Goal: Book appointment/travel/reservation

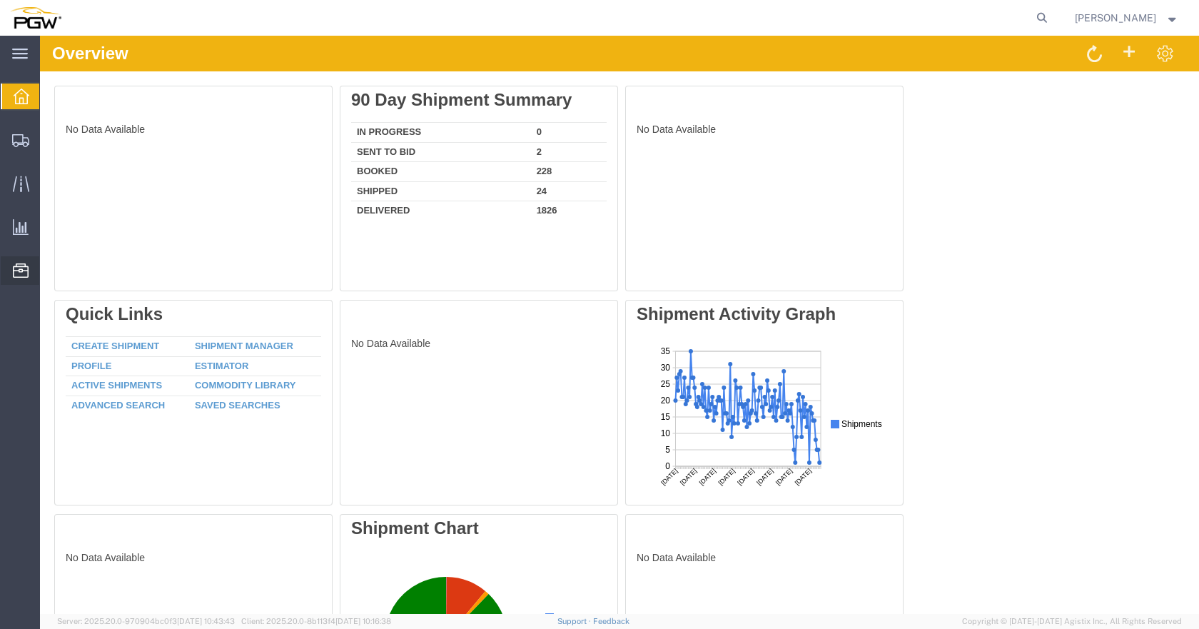
click at [0, 0] on span "Location Appointment" at bounding box center [0, 0] width 0 height 0
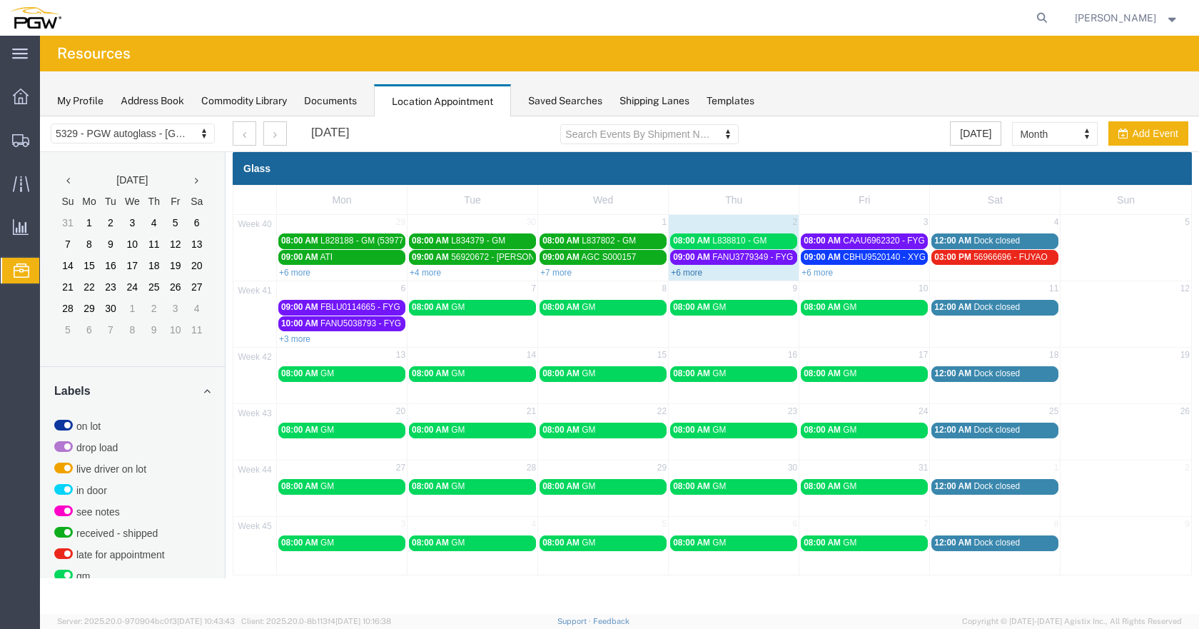
click at [691, 272] on link "+6 more" at bounding box center [686, 273] width 31 height 10
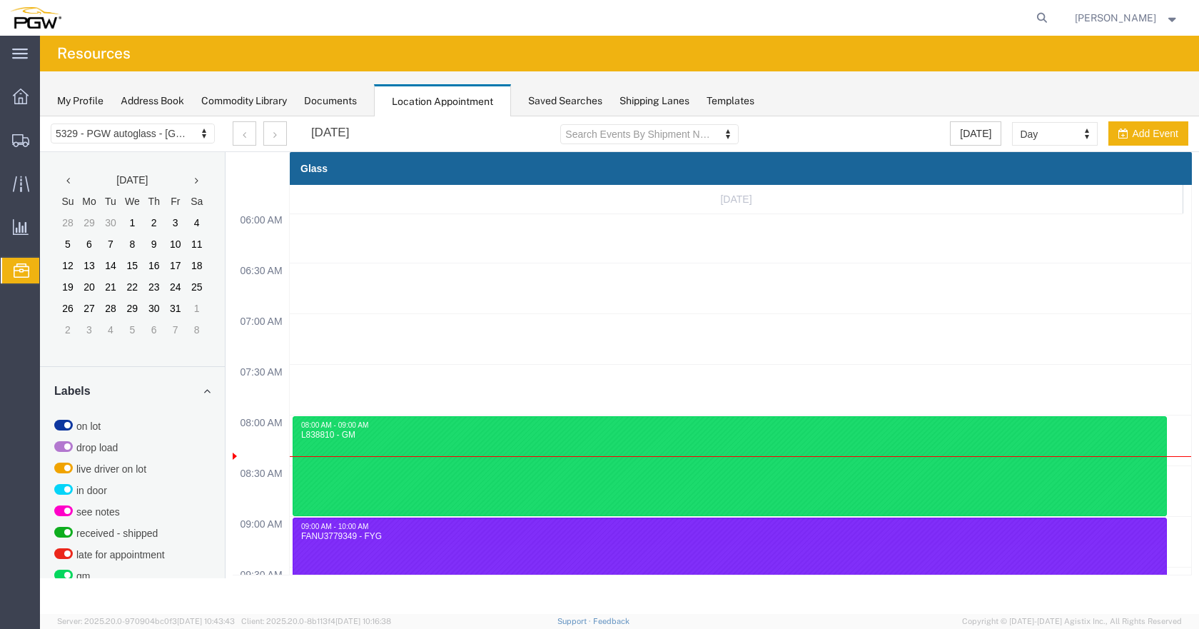
scroll to position [609, 0]
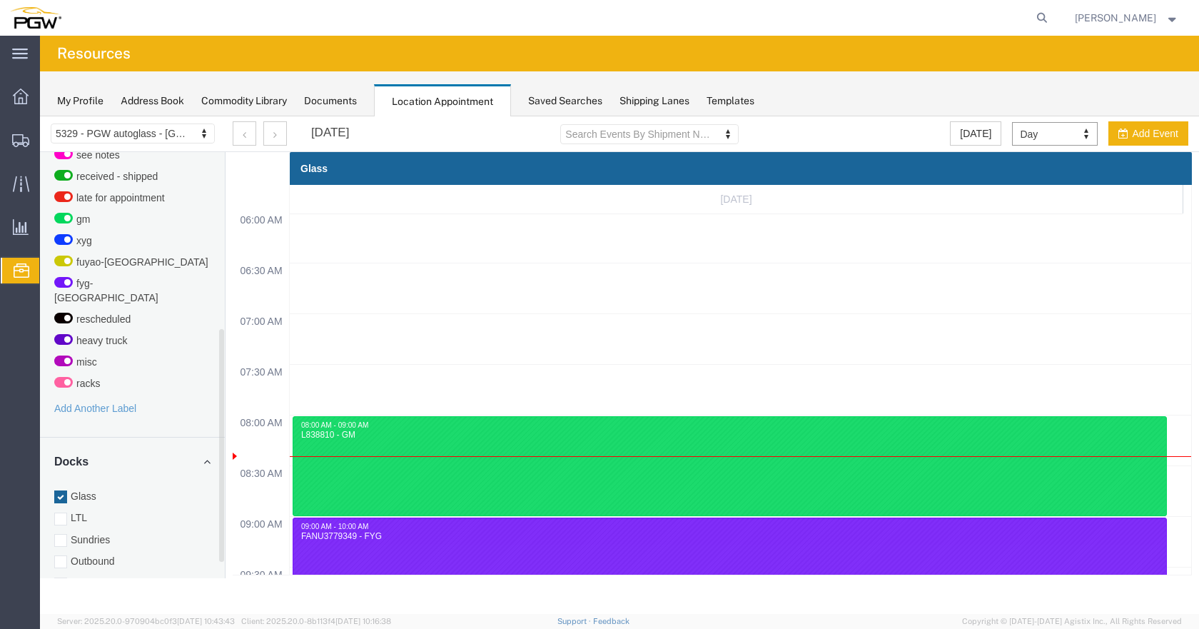
drag, startPoint x: 223, startPoint y: 366, endPoint x: 218, endPoint y: 545, distance: 179.3
click at [218, 545] on div "[DATE] Su Mo Tu We Th Fr Sa 28 29 30 1 2 3 4 5 6 7 8 9 10 11 12 13 14 15 16 17 …" at bounding box center [132, 365] width 185 height 426
click at [60, 576] on div at bounding box center [60, 582] width 13 height 13
click at [40, 116] on input "Racks" at bounding box center [40, 116] width 0 height 0
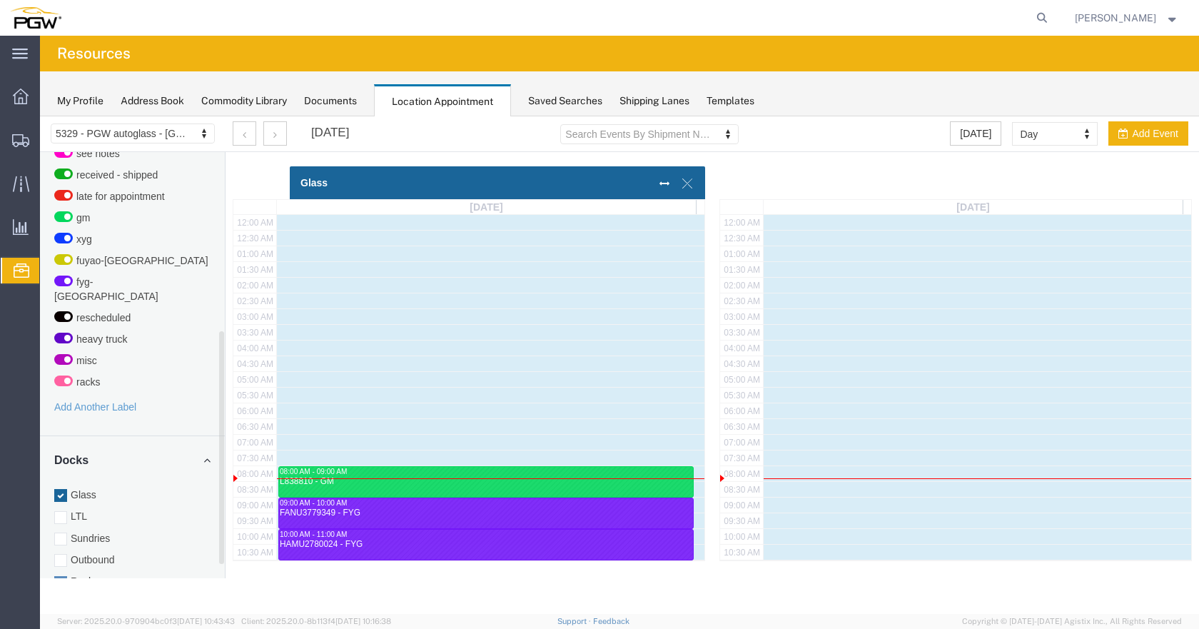
scroll to position [379, 0]
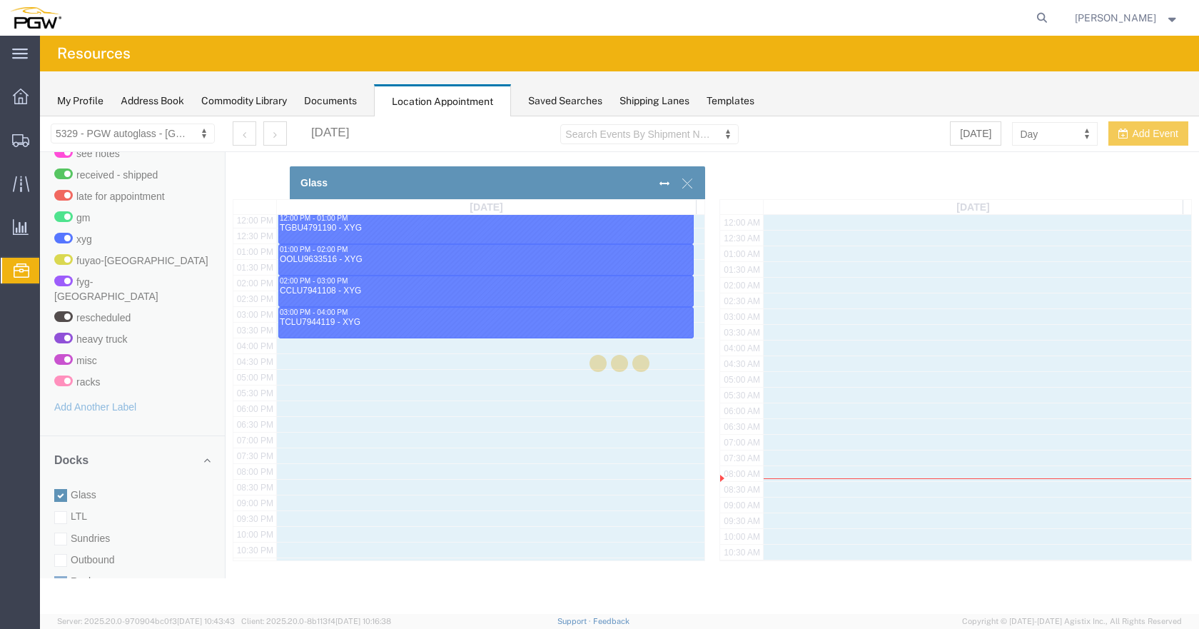
click at [57, 477] on div at bounding box center [619, 365] width 1159 height 498
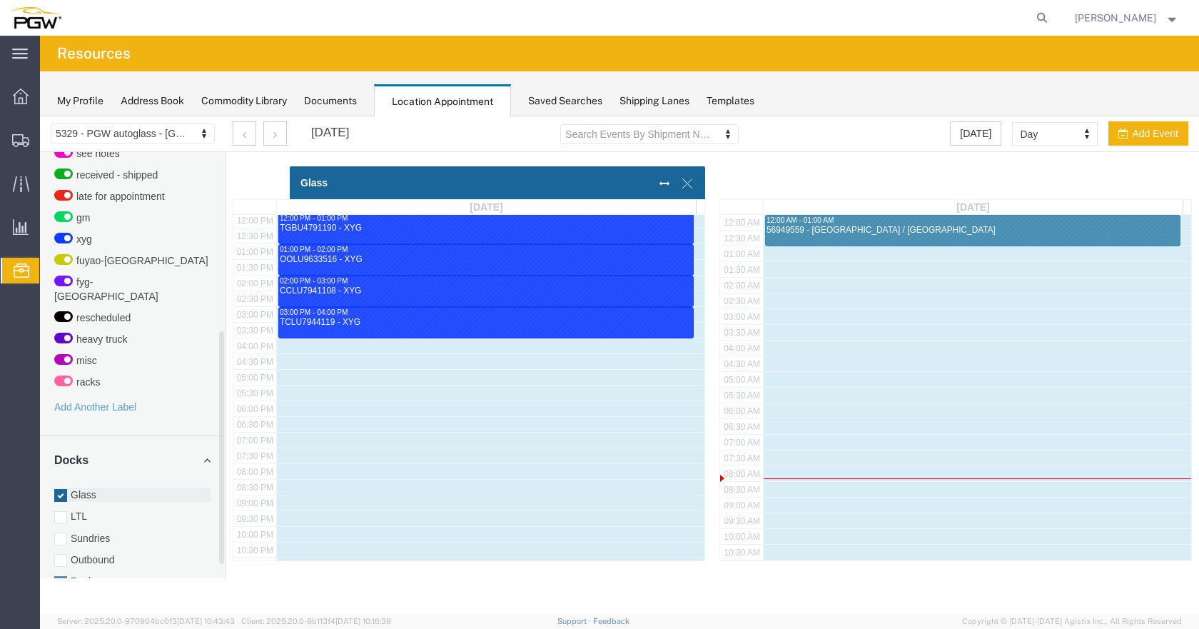
click at [60, 489] on div at bounding box center [60, 495] width 13 height 13
click at [40, 116] on input "Glass" at bounding box center [40, 116] width 0 height 0
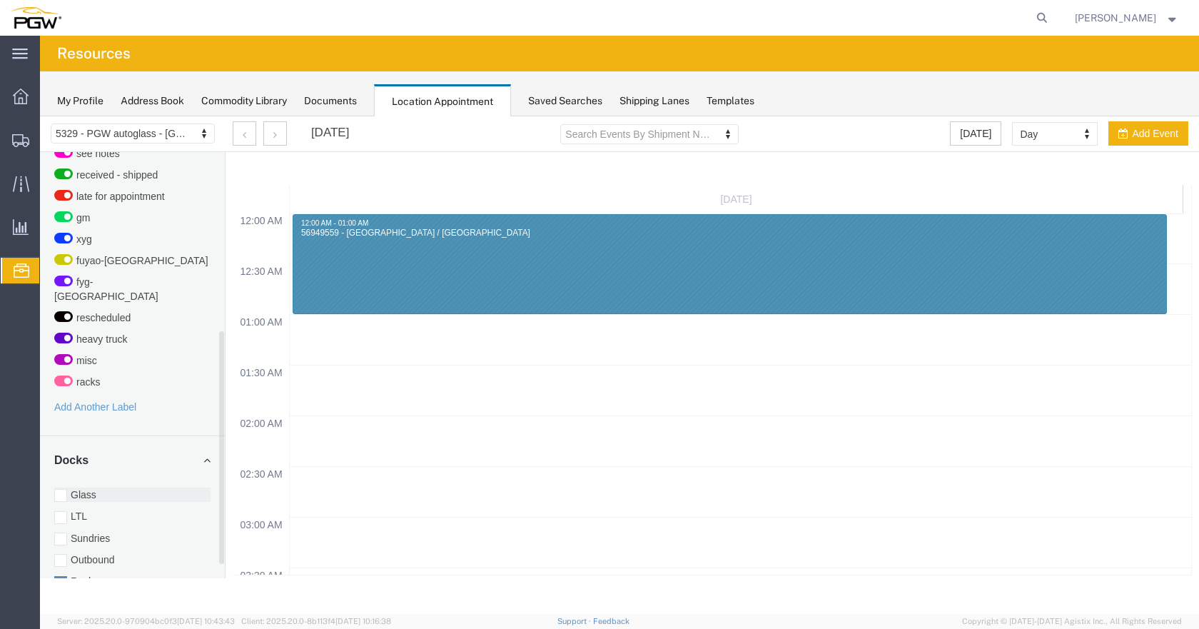
click at [61, 489] on div at bounding box center [60, 495] width 13 height 13
click at [40, 116] on input "Glass" at bounding box center [40, 116] width 0 height 0
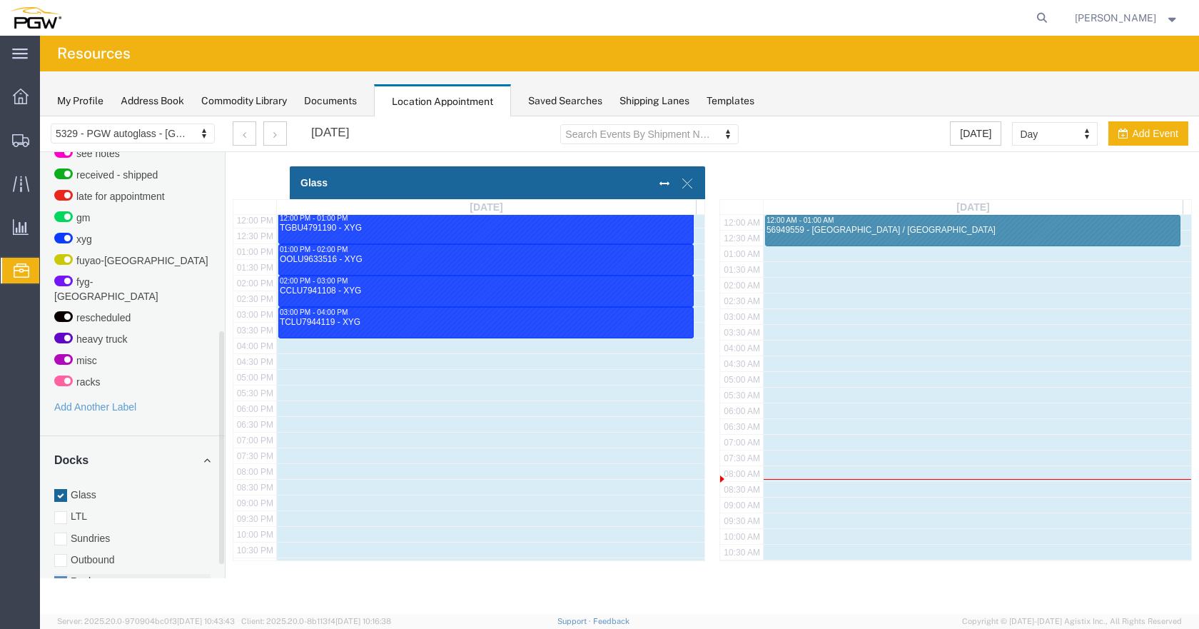
click at [61, 576] on div at bounding box center [60, 582] width 13 height 13
click at [40, 116] on input "Racks" at bounding box center [40, 116] width 0 height 0
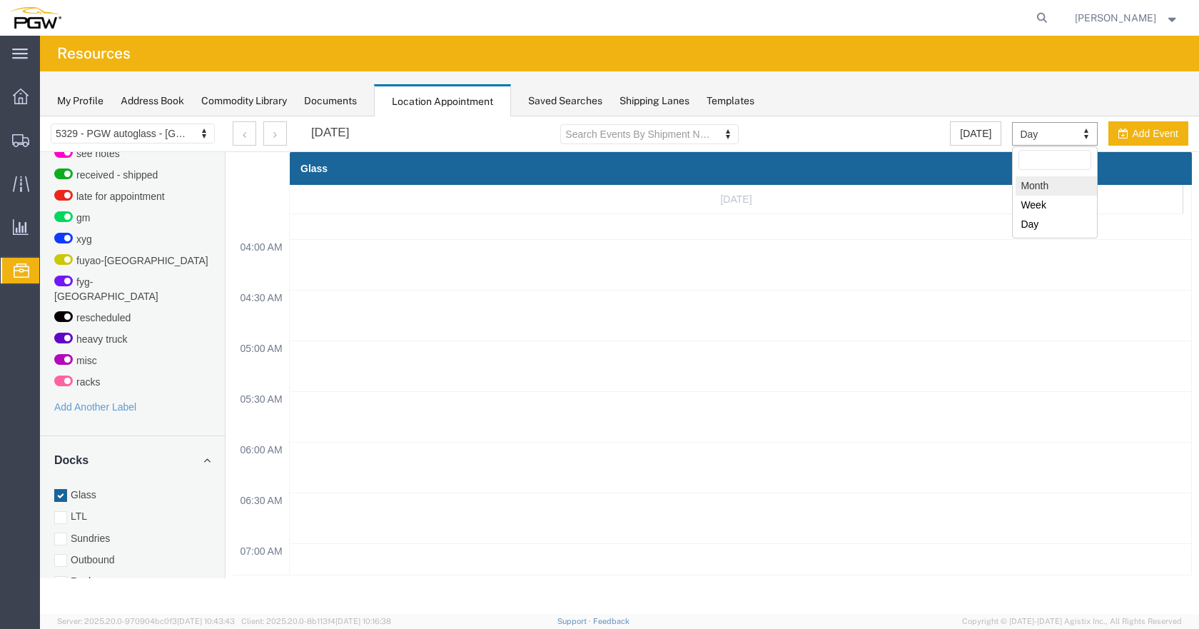
select select "month"
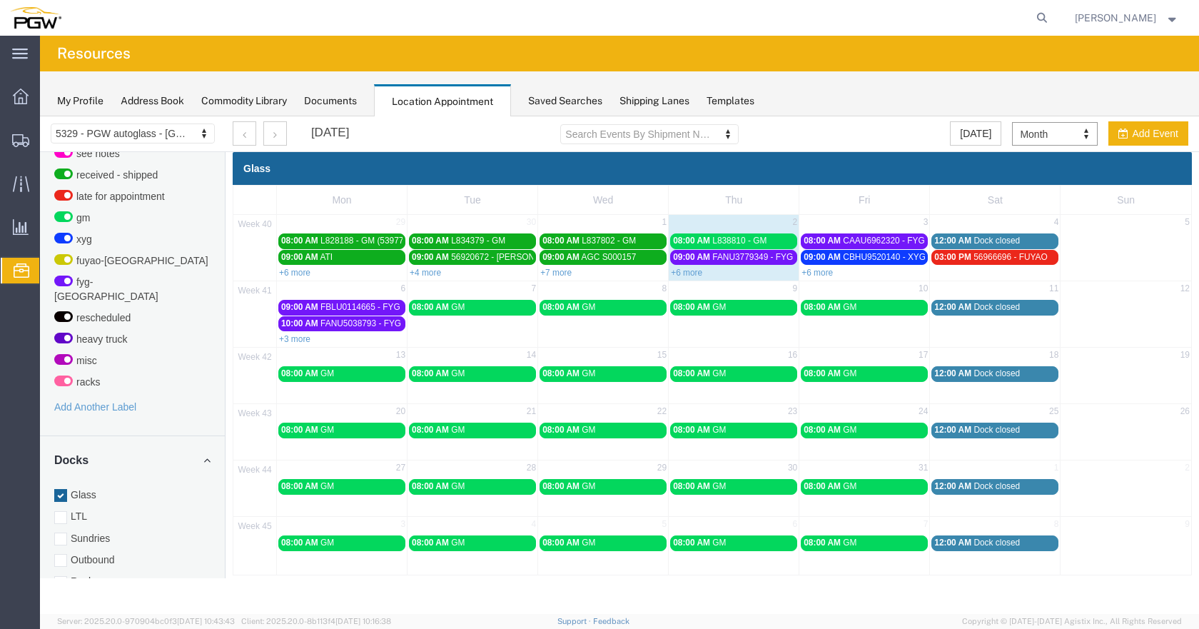
click at [822, 270] on link "+6 more" at bounding box center [817, 273] width 31 height 10
click at [306, 339] on link "+3 more" at bounding box center [294, 339] width 31 height 10
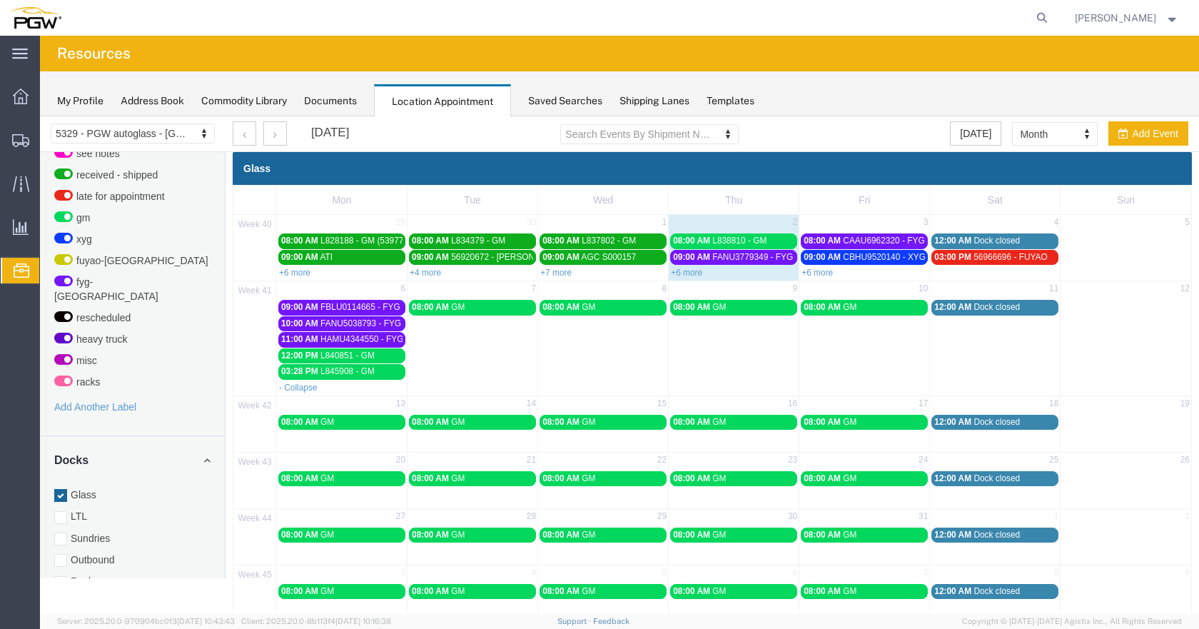
drag, startPoint x: 813, startPoint y: 273, endPoint x: 884, endPoint y: 388, distance: 134.9
click at [814, 273] on link "+6 more" at bounding box center [817, 273] width 31 height 10
